Goal: Task Accomplishment & Management: Manage account settings

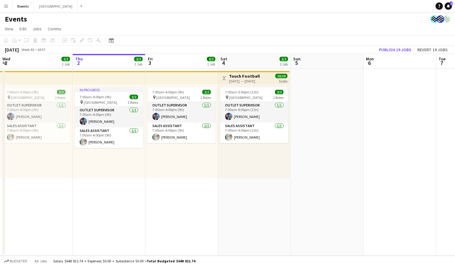
click at [110, 239] on app-calendar-viewport "Wed 1 2/2 1 Job Thu 2 2/2 1 Job Fri 3 2/2 1 Job Sat 4 2/2 1 Job Sun 5 Mon 6 Tue…" at bounding box center [227, 155] width 455 height 202
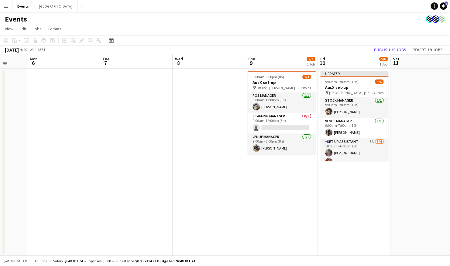
drag, startPoint x: 209, startPoint y: 185, endPoint x: 81, endPoint y: 180, distance: 128.3
click at [53, 185] on app-calendar-viewport "Fri 3 2/2 1 Job Sat 4 2/2 1 Job Sun 5 Mon 6 Tue 7 Wed 8 Thu 9 2/3 1 Job Fri 10 …" at bounding box center [225, 155] width 450 height 202
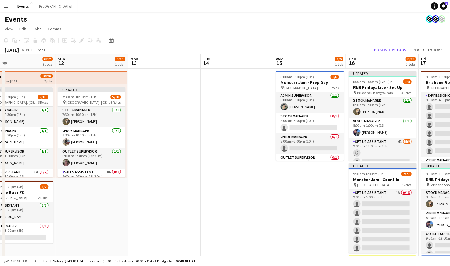
scroll to position [0, 249]
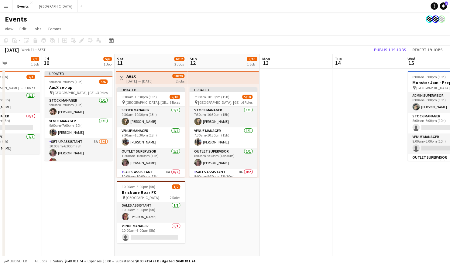
drag, startPoint x: 379, startPoint y: 165, endPoint x: 103, endPoint y: 161, distance: 275.6
click at [103, 161] on app-calendar-viewport "Mon 6 Tue 7 Wed 8 Thu 9 2/3 1 Job Fri 10 5/6 1 Job Sat 11 6/12 2 Jobs Sun 12 5/…" at bounding box center [225, 206] width 450 height 304
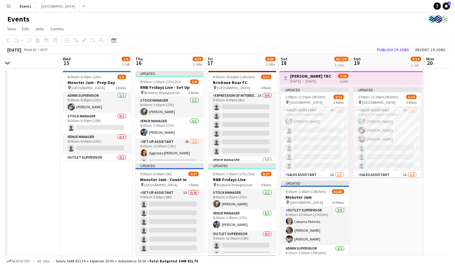
scroll to position [0, 250]
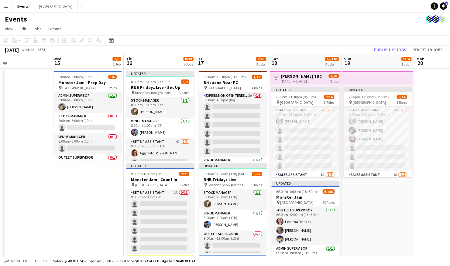
drag, startPoint x: 135, startPoint y: 166, endPoint x: 31, endPoint y: 64, distance: 145.0
click at [58, 149] on app-calendar-viewport "Sat 11 6/12 2 Jobs Sun 12 5/10 1 Job Mon 13 Tue 14 Wed 15 1/6 1 Job Thu 16 8/39…" at bounding box center [225, 214] width 450 height 321
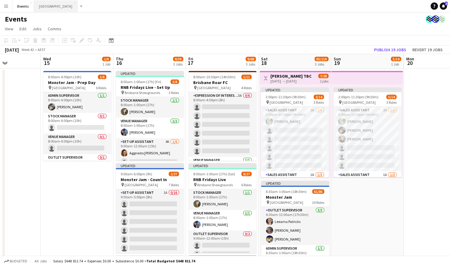
click at [43, 5] on button "Sydney Close" at bounding box center [55, 6] width 43 height 12
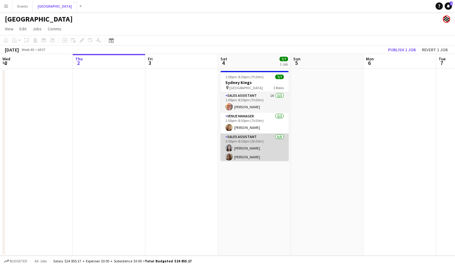
scroll to position [28, 0]
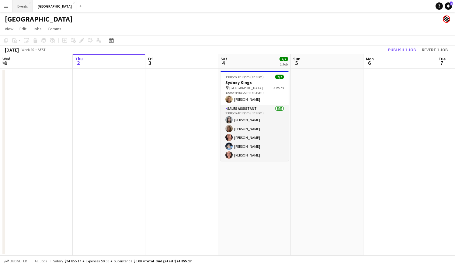
click at [26, 5] on button "Events Close" at bounding box center [22, 6] width 20 height 12
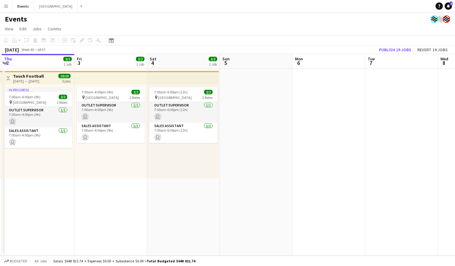
scroll to position [0, 249]
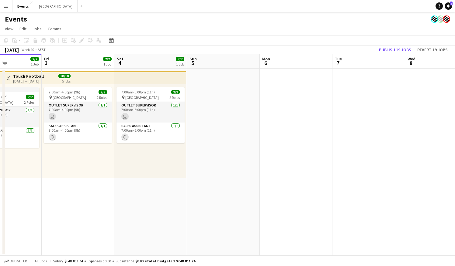
drag, startPoint x: 436, startPoint y: 132, endPoint x: 332, endPoint y: 142, distance: 104.1
click at [332, 142] on app-calendar-viewport "Mon 29 Tue 30 2/2 1 Job Wed 1 2/2 1 Job Thu 2 2/2 1 Job Fri 3 2/2 1 Job Sat 4 2…" at bounding box center [227, 155] width 455 height 202
click at [7, 10] on button "Menu" at bounding box center [6, 6] width 12 height 12
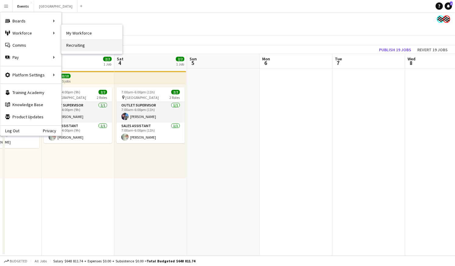
click at [75, 46] on link "Recruiting" at bounding box center [91, 45] width 61 height 12
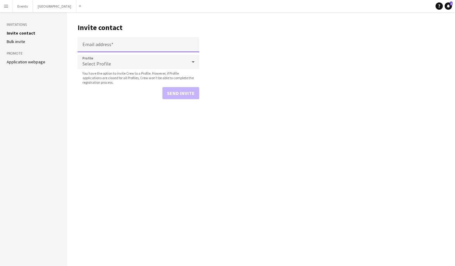
click at [109, 43] on input "Email address" at bounding box center [138, 44] width 122 height 15
paste input "**********"
type input "**********"
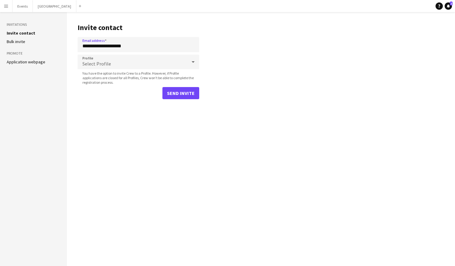
click at [191, 63] on icon at bounding box center [192, 62] width 7 height 12
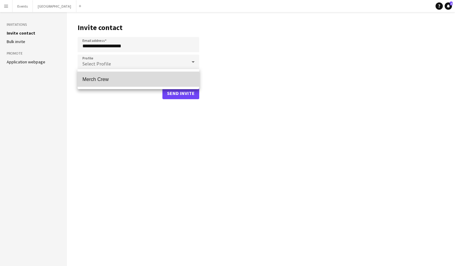
click at [147, 81] on span "Merch Crew" at bounding box center [138, 80] width 112 height 6
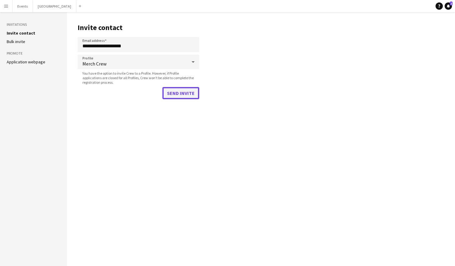
click at [191, 94] on button "Send invite" at bounding box center [180, 93] width 37 height 12
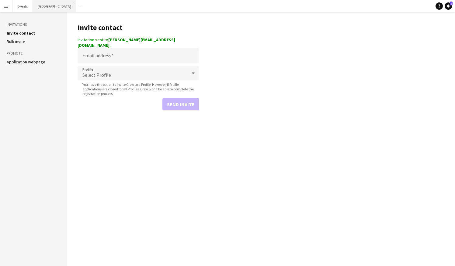
drag, startPoint x: 41, startPoint y: 8, endPoint x: 52, endPoint y: 11, distance: 11.3
click at [41, 8] on button "Sydney Close" at bounding box center [54, 6] width 43 height 12
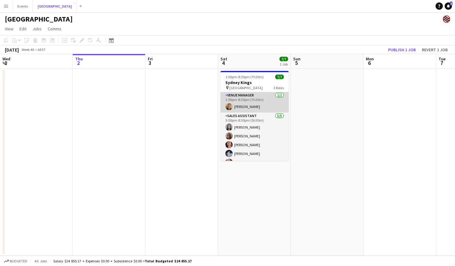
scroll to position [28, 0]
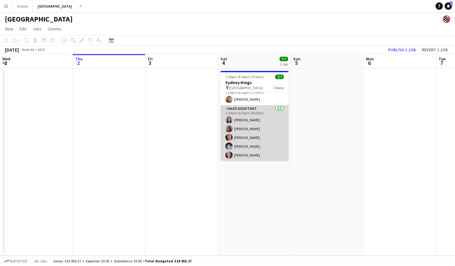
click at [257, 126] on app-card-role "Sales Assistant [DATE] 3:00pm-8:30pm (5h30m) [PERSON_NAME] [PERSON_NAME] [PERSO…" at bounding box center [254, 133] width 68 height 56
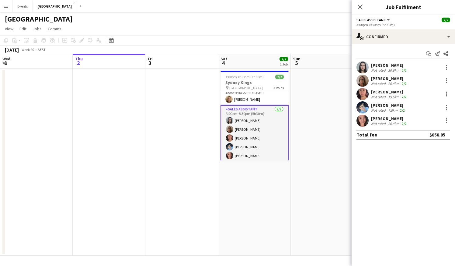
click at [450, 94] on div "[PERSON_NAME] Not rated 19.5km 2/2" at bounding box center [402, 94] width 103 height 12
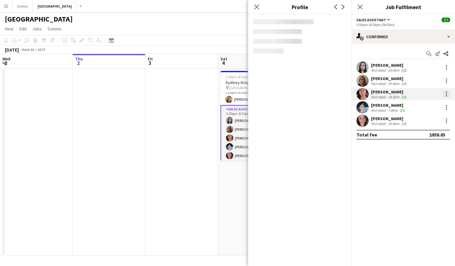
click at [447, 94] on div at bounding box center [445, 94] width 7 height 7
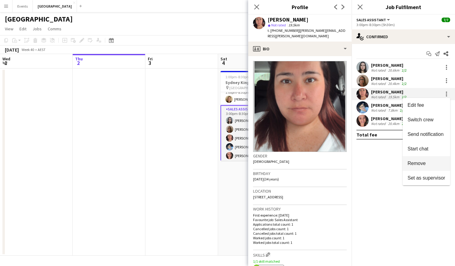
click at [428, 161] on span "Remove" at bounding box center [426, 163] width 38 height 5
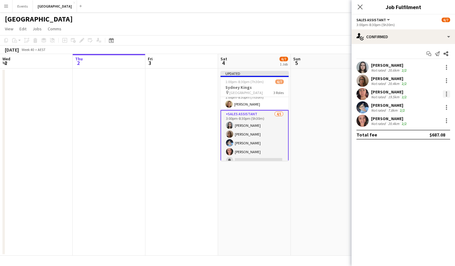
click at [447, 93] on div at bounding box center [445, 94] width 7 height 7
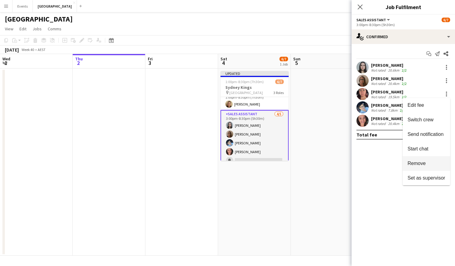
click at [432, 163] on span "Remove" at bounding box center [426, 163] width 38 height 5
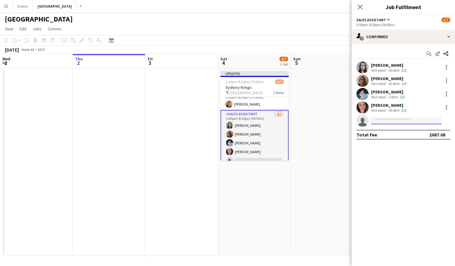
click at [384, 118] on input at bounding box center [406, 120] width 70 height 7
type input "***"
click at [402, 134] on span "[PERSON_NAME][EMAIL_ADDRESS][DOMAIN_NAME]" at bounding box center [406, 134] width 61 height 5
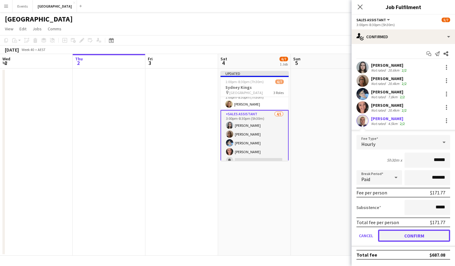
click at [410, 230] on button "Confirm" at bounding box center [414, 236] width 72 height 12
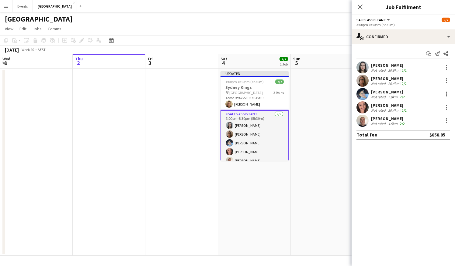
click at [315, 135] on app-date-cell at bounding box center [326, 162] width 73 height 187
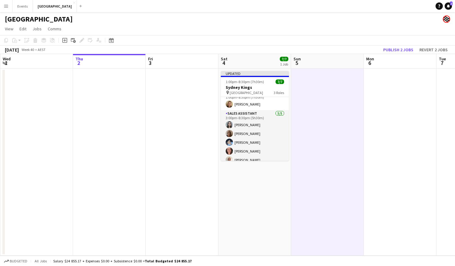
click at [267, 94] on div "pin [GEOGRAPHIC_DATA] 3 Roles" at bounding box center [255, 92] width 68 height 5
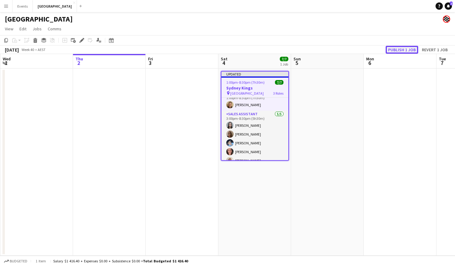
click at [398, 47] on button "Publish 1 job" at bounding box center [401, 50] width 33 height 8
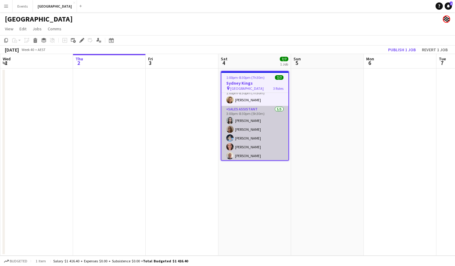
click at [257, 149] on app-card-role "Sales Assistant [DATE] 3:00pm-8:30pm (5h30m) [PERSON_NAME] [PERSON_NAME] [PERSO…" at bounding box center [254, 134] width 67 height 56
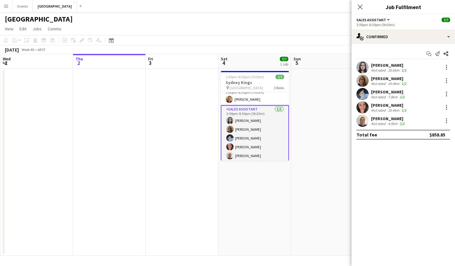
click at [364, 119] on app-user-avatar at bounding box center [362, 121] width 12 height 12
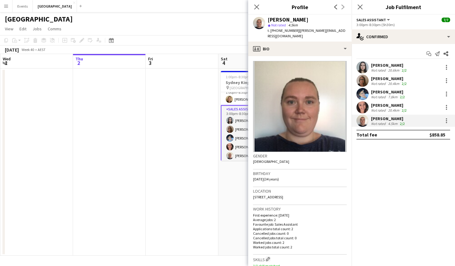
drag, startPoint x: 311, startPoint y: 19, endPoint x: 268, endPoint y: 20, distance: 42.8
click at [268, 20] on div "[PERSON_NAME]" at bounding box center [306, 19] width 79 height 5
copy div "[PERSON_NAME]"
